Goal: Complete application form

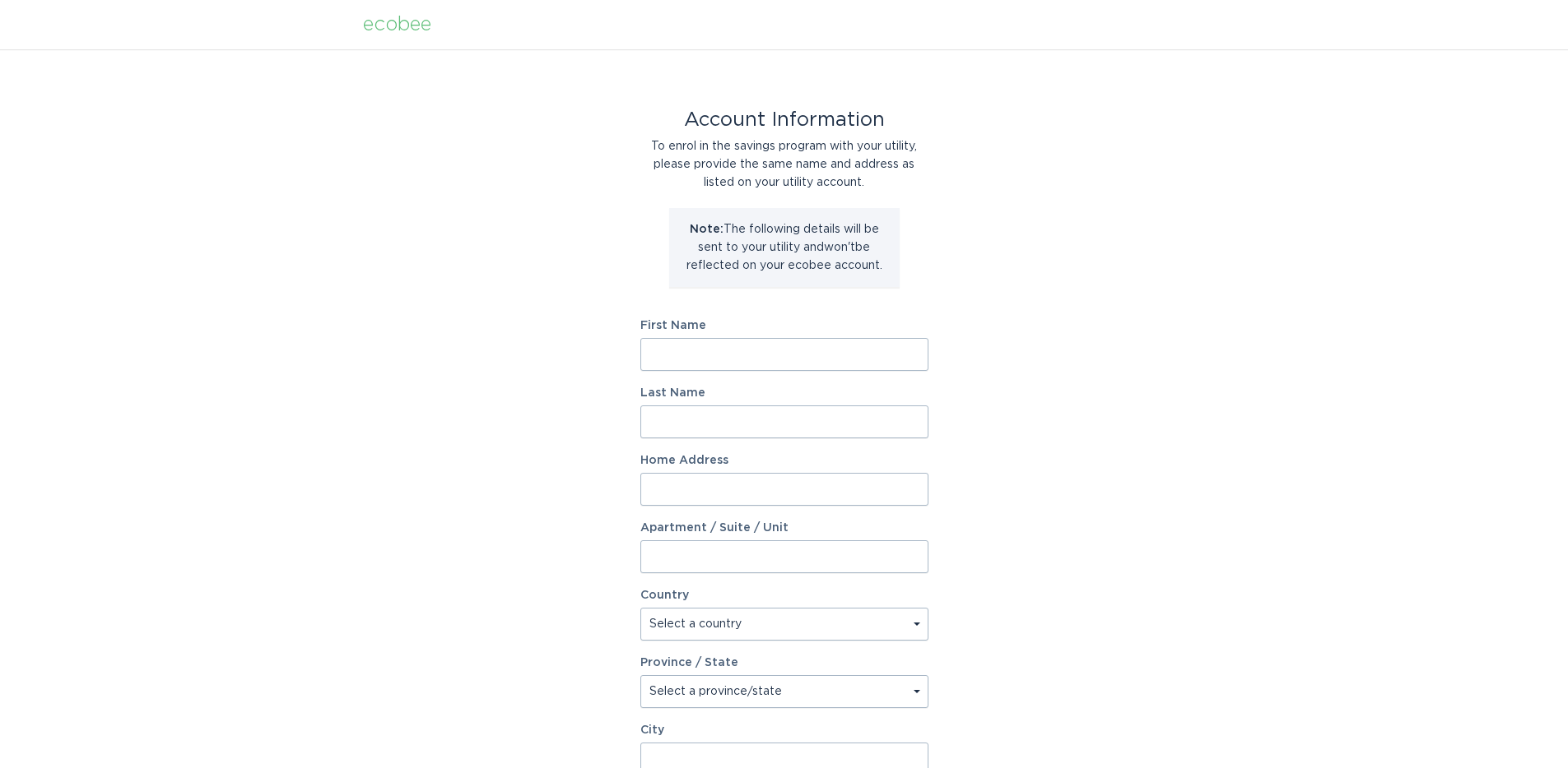
click at [786, 352] on input "First Name" at bounding box center [784, 354] width 288 height 33
type input "[PERSON_NAME]"
type input "Li"
type input "[STREET_ADDRESS]"
select select "US"
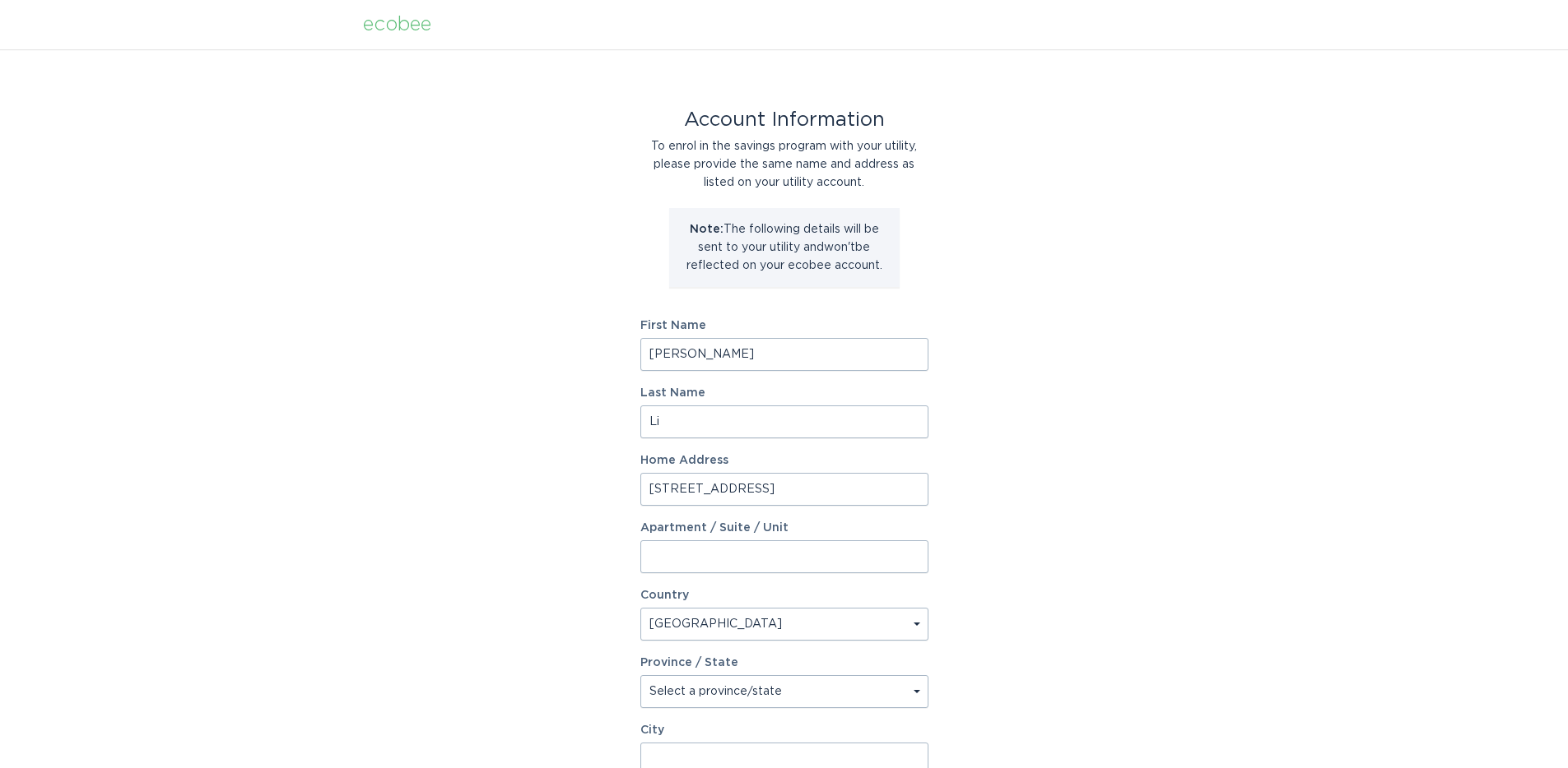
type input "Austin"
type input "78758-3837"
select select "[GEOGRAPHIC_DATA]"
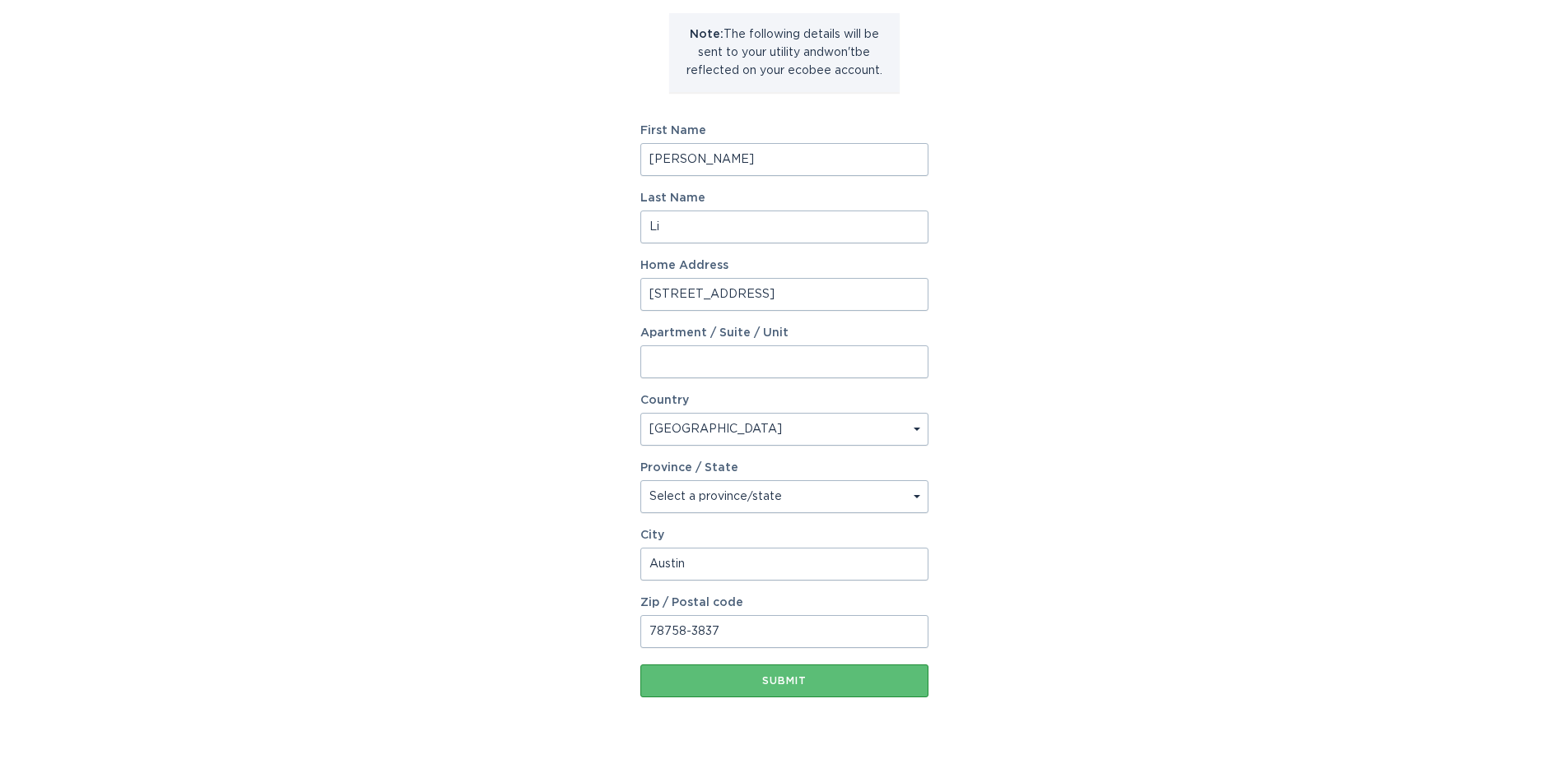
scroll to position [233, 0]
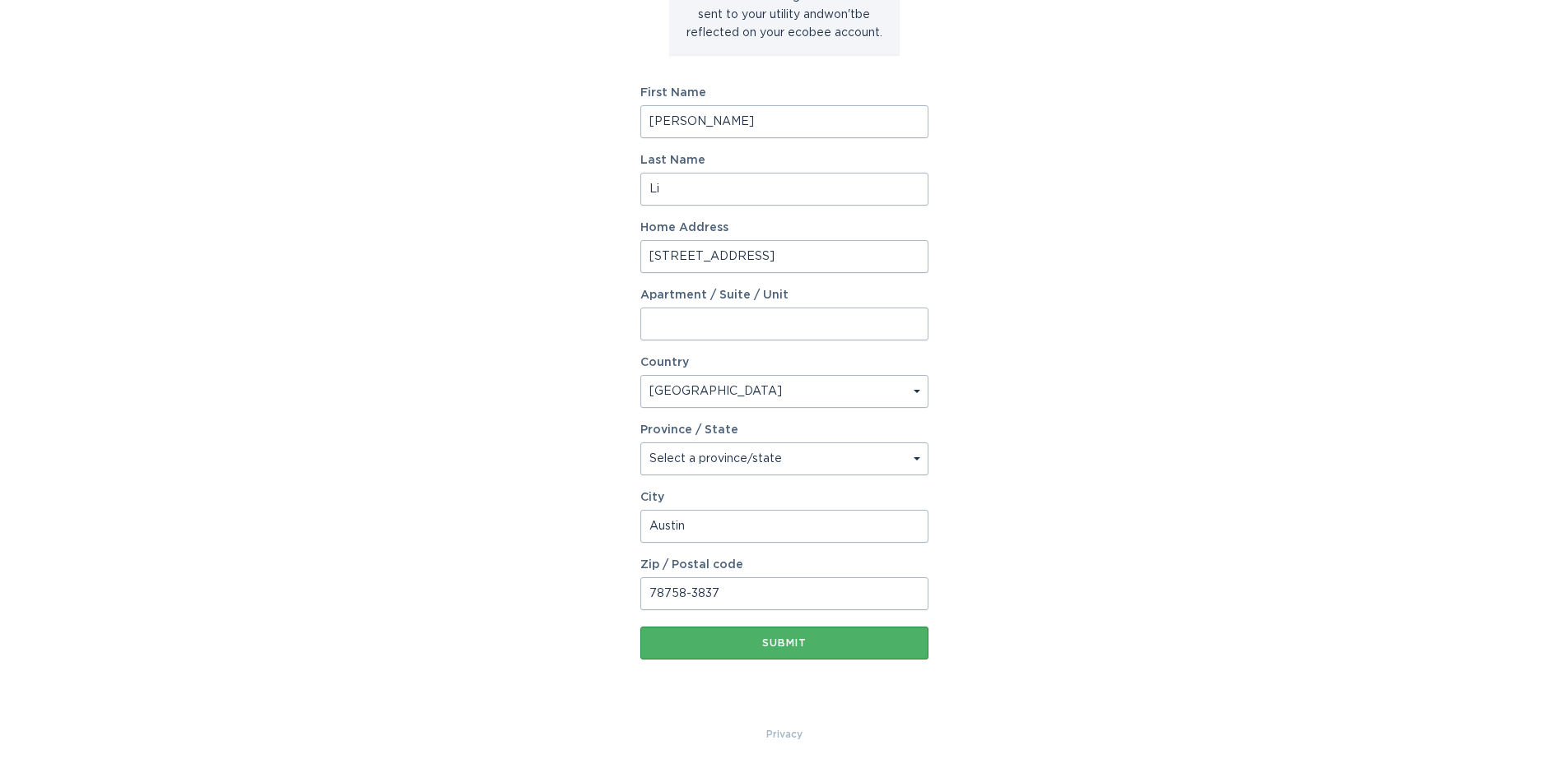
click at [781, 646] on div "Submit" at bounding box center [784, 643] width 272 height 9
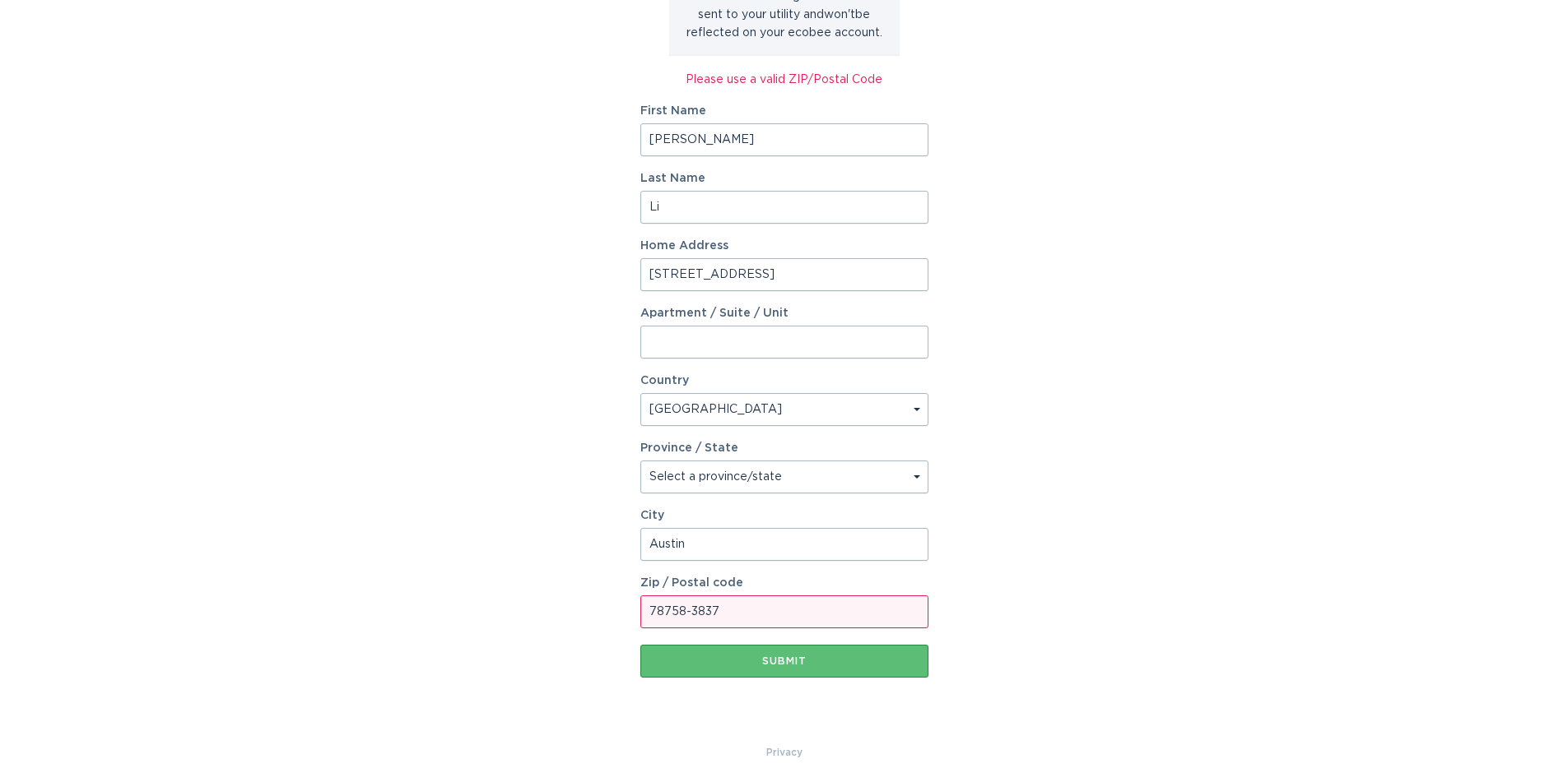
click at [787, 605] on input "78758-3837" at bounding box center [784, 611] width 288 height 33
click at [786, 605] on input "78758-3837" at bounding box center [784, 611] width 288 height 33
type input "78758"
click at [1016, 588] on div "Account Information To enrol in the savings program with your utility, please p…" at bounding box center [784, 280] width 1568 height 927
click at [856, 663] on div "Submit" at bounding box center [784, 661] width 272 height 9
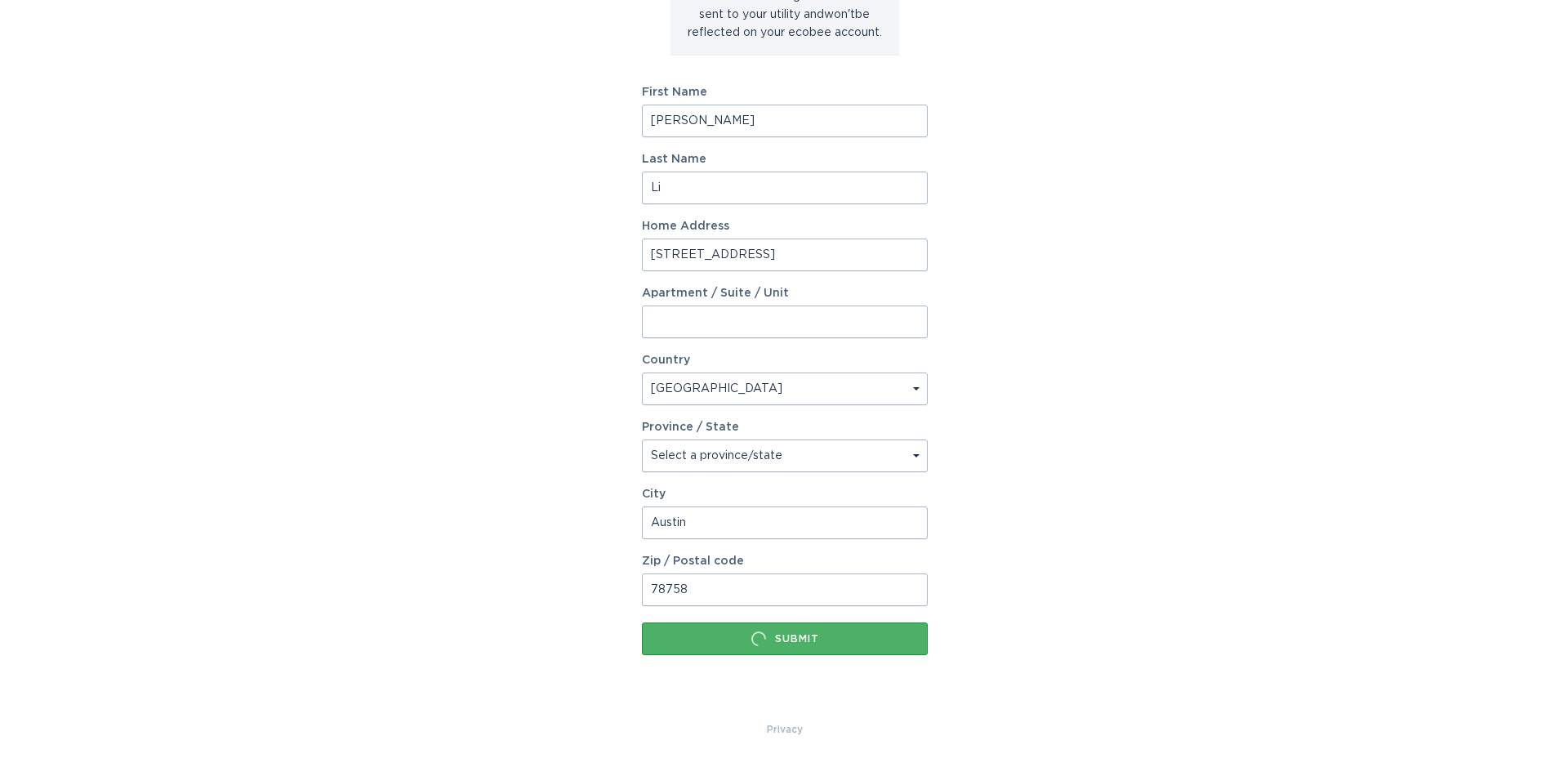
scroll to position [0, 0]
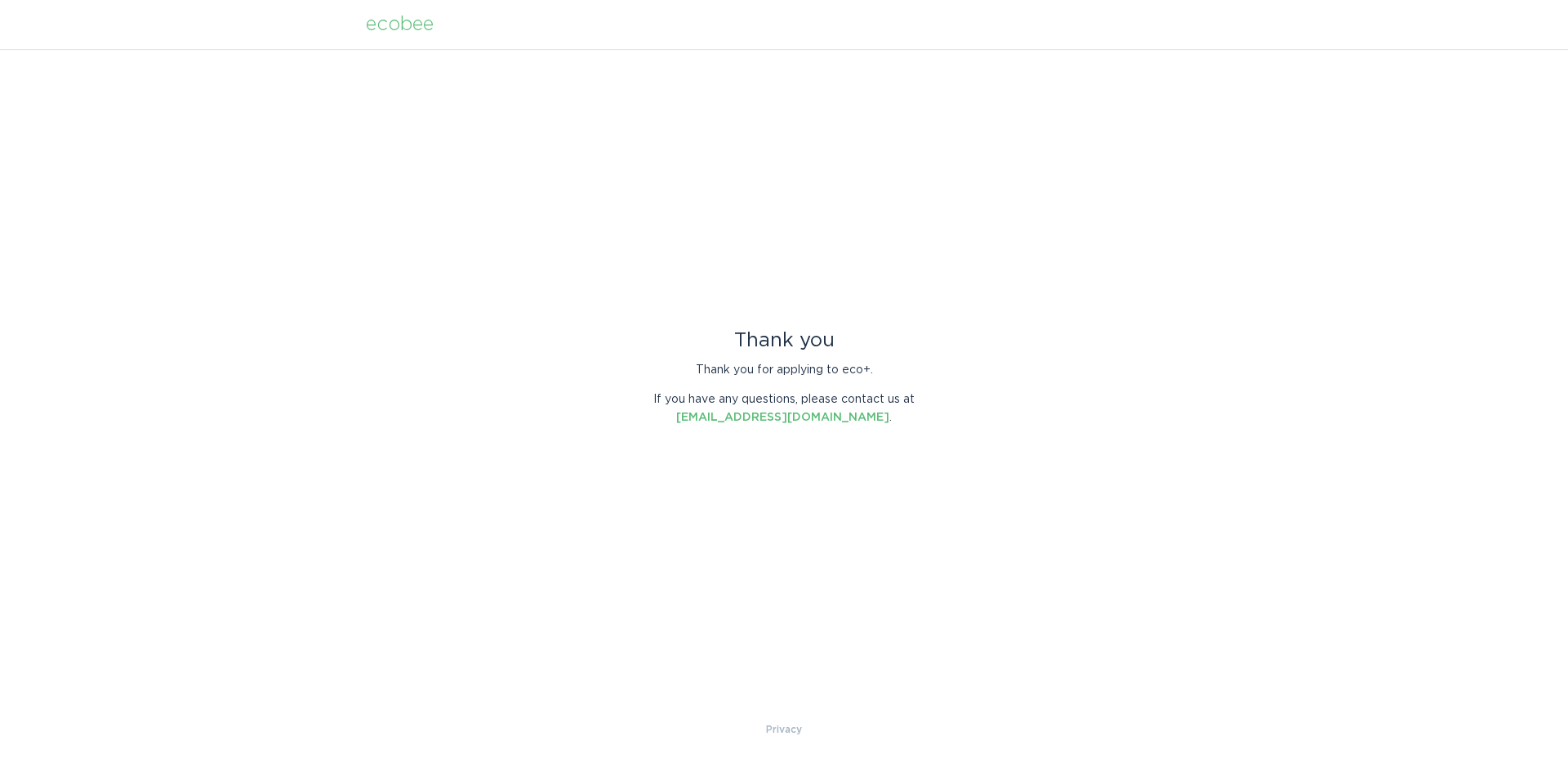
click at [493, 183] on div "Thank you Thank you for applying to eco+. If you have any questions, please con…" at bounding box center [784, 384] width 1568 height 671
